Goal: Find specific page/section

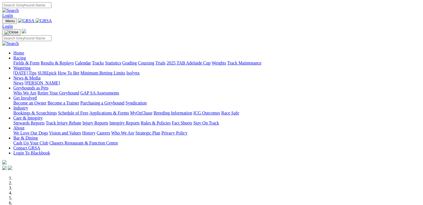
click at [26, 56] on link "Racing" at bounding box center [19, 58] width 13 height 5
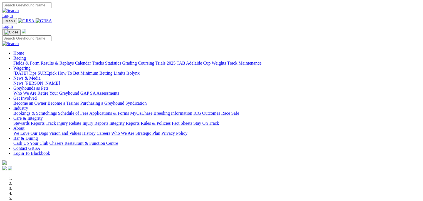
click at [91, 61] on link "Calendar" at bounding box center [83, 63] width 16 height 5
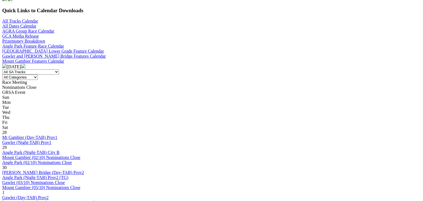
scroll to position [194, 0]
